Goal: Task Accomplishment & Management: Complete application form

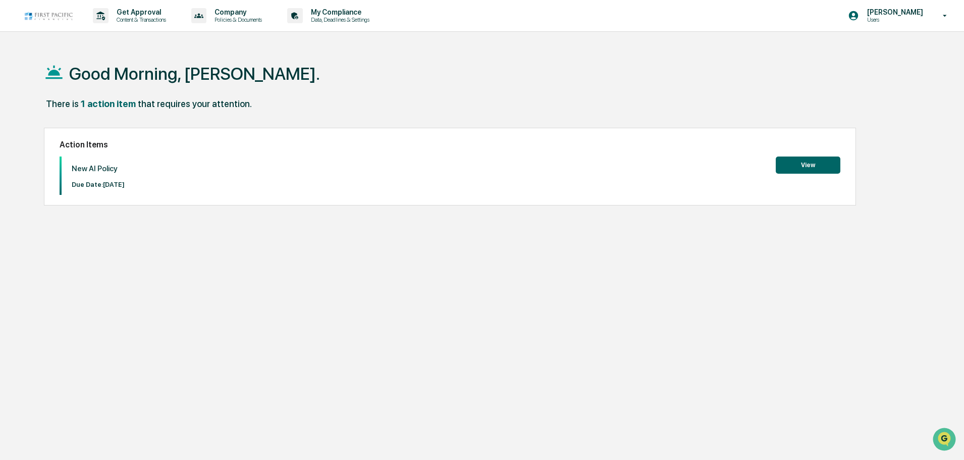
click at [810, 168] on button "View" at bounding box center [808, 164] width 65 height 17
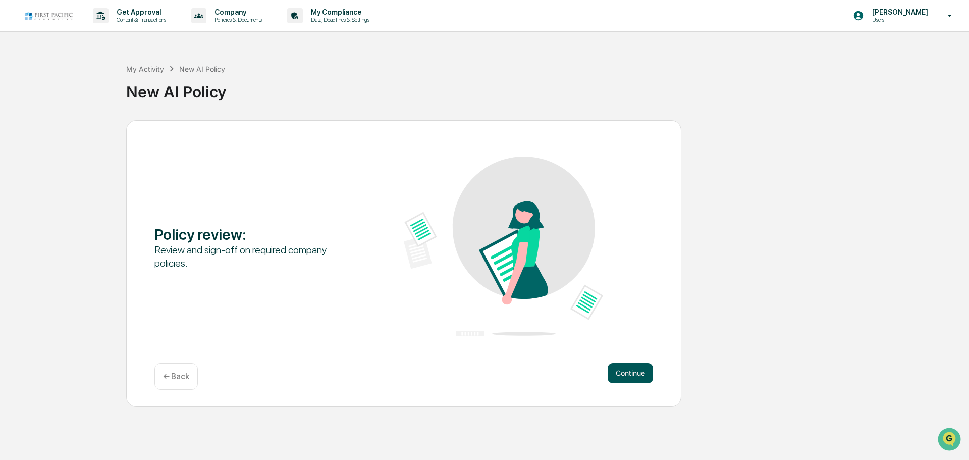
click at [627, 373] on button "Continue" at bounding box center [630, 373] width 45 height 20
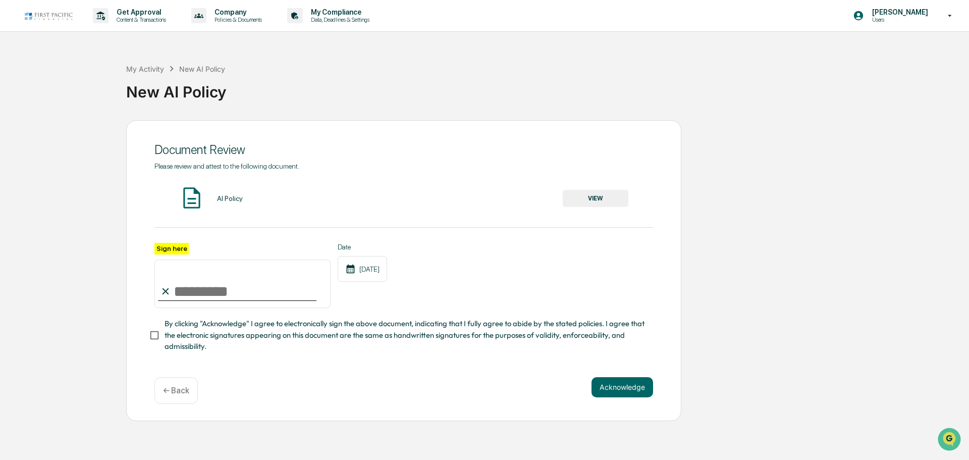
click at [578, 197] on button "VIEW" at bounding box center [596, 198] width 66 height 17
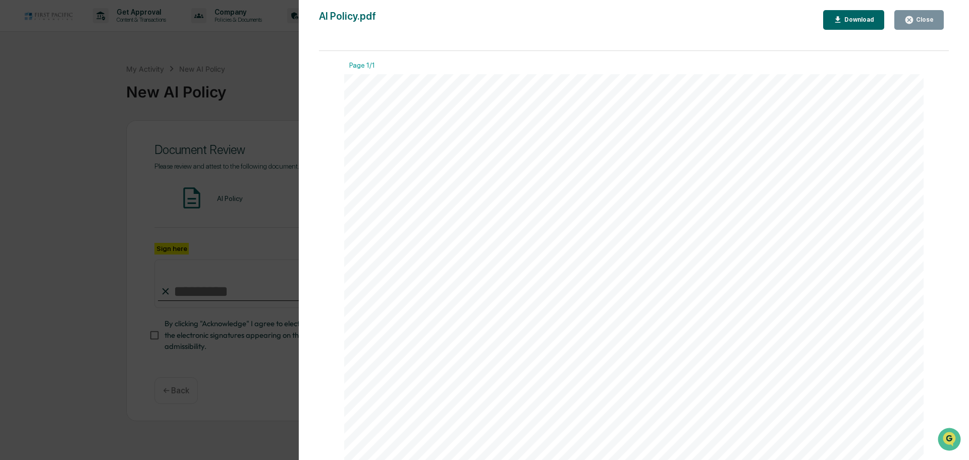
click at [908, 20] on icon "button" at bounding box center [909, 20] width 8 height 8
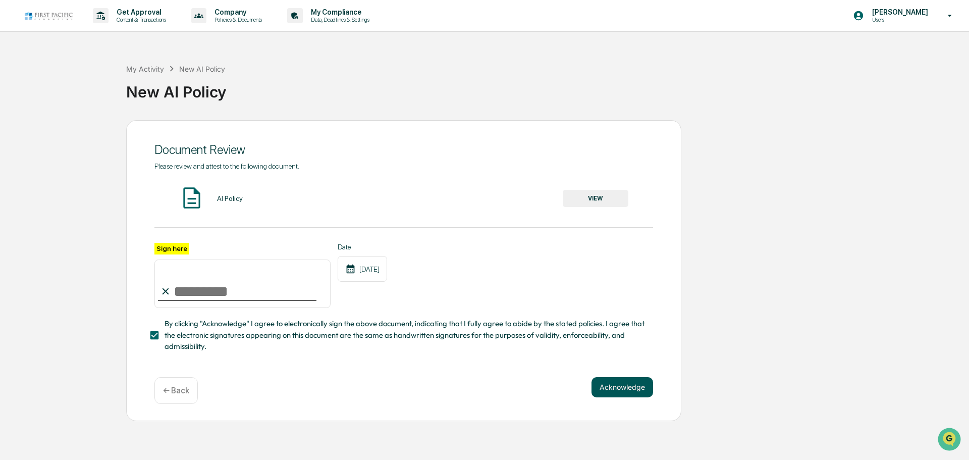
click at [610, 387] on button "Acknowledge" at bounding box center [623, 387] width 62 height 20
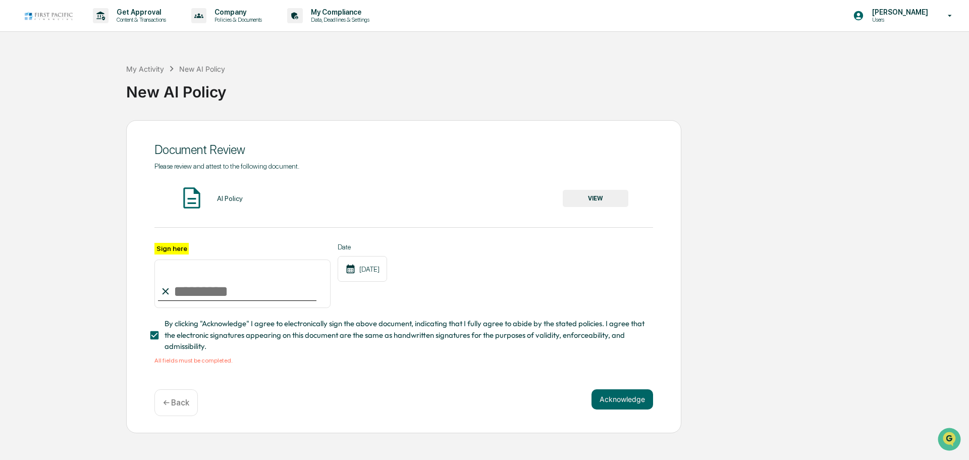
click at [210, 293] on input "Sign here" at bounding box center [242, 283] width 176 height 48
type input "**********"
click at [617, 403] on button "Acknowledge" at bounding box center [623, 399] width 62 height 20
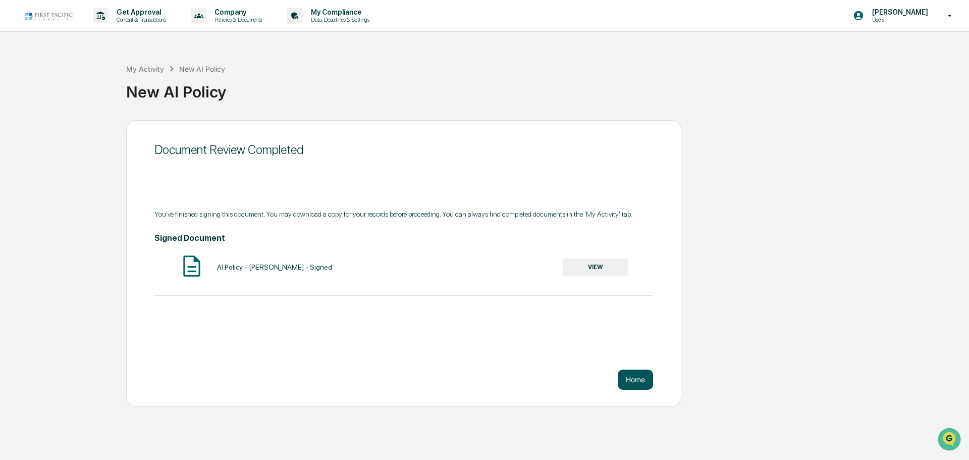
click at [634, 377] on button "Home" at bounding box center [635, 379] width 35 height 20
